Goal: Entertainment & Leisure: Browse casually

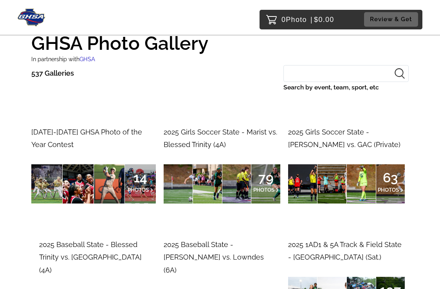
scroll to position [23, 0]
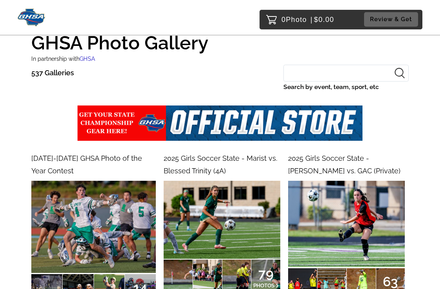
click at [324, 77] on input "Search by event, team, sport, etc" at bounding box center [346, 73] width 125 height 17
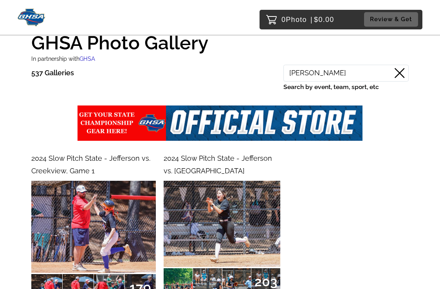
scroll to position [0, 0]
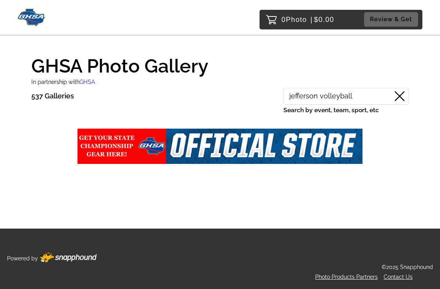
click at [339, 94] on input "jefferson volleyball" at bounding box center [346, 96] width 125 height 17
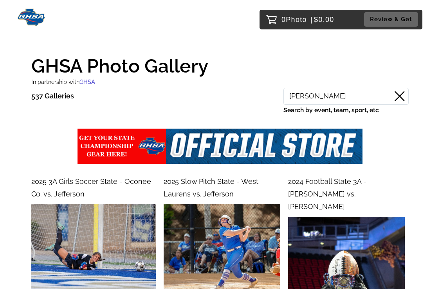
type input "[PERSON_NAME]"
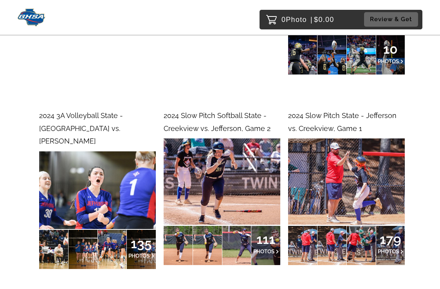
scroll to position [359, 0]
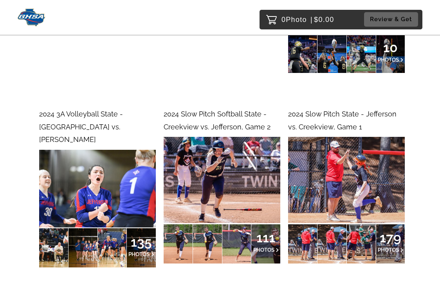
click at [114, 110] on span "2024 3A Volleyball State - [GEOGRAPHIC_DATA] vs. [PERSON_NAME]" at bounding box center [81, 127] width 84 height 34
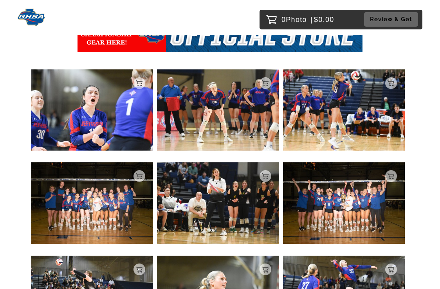
scroll to position [151, 0]
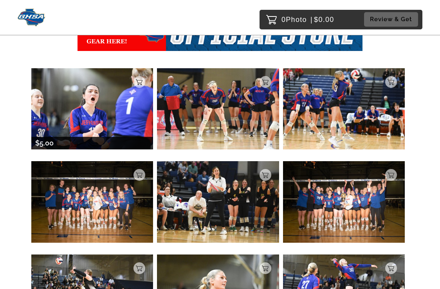
click at [98, 103] on img at bounding box center [92, 108] width 122 height 81
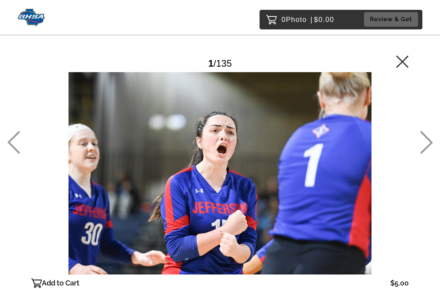
click at [429, 145] on icon at bounding box center [427, 142] width 13 height 23
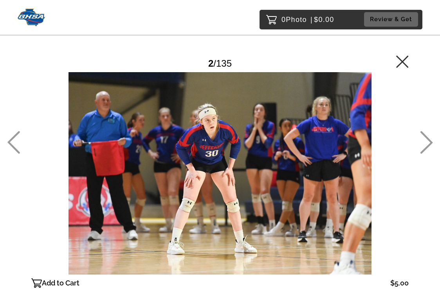
click at [429, 145] on icon at bounding box center [427, 142] width 13 height 23
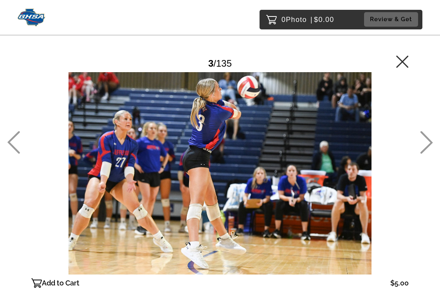
click at [429, 145] on icon at bounding box center [427, 142] width 13 height 23
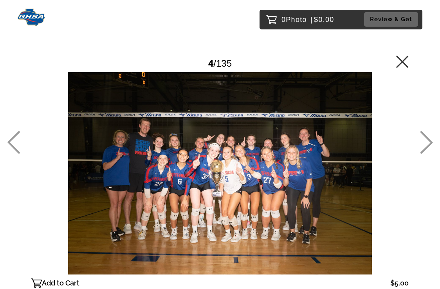
click at [429, 145] on icon at bounding box center [427, 142] width 13 height 23
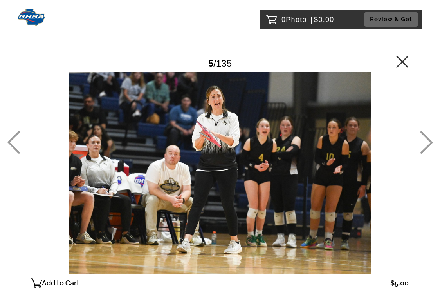
click at [7, 145] on icon at bounding box center [13, 142] width 13 height 23
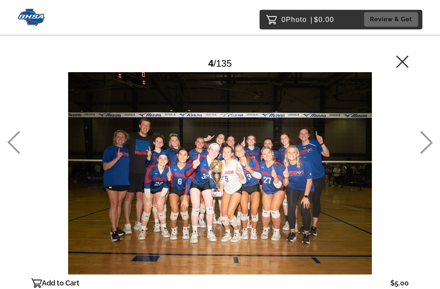
click at [205, 179] on div at bounding box center [220, 173] width 378 height 202
